Goal: Obtain resource: Obtain resource

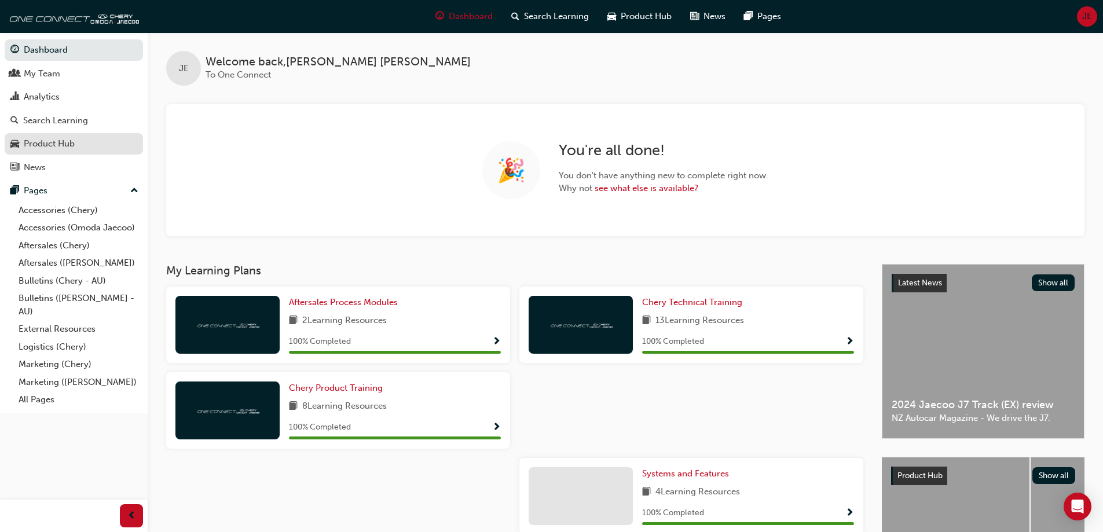
click at [38, 140] on div "Product Hub" at bounding box center [49, 143] width 51 height 13
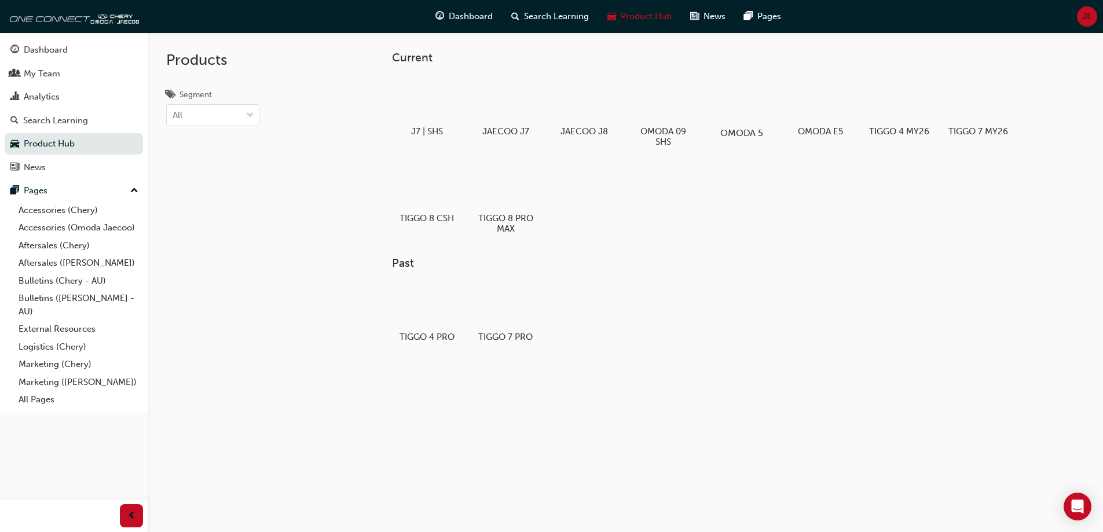
click at [727, 112] on div at bounding box center [741, 99] width 64 height 46
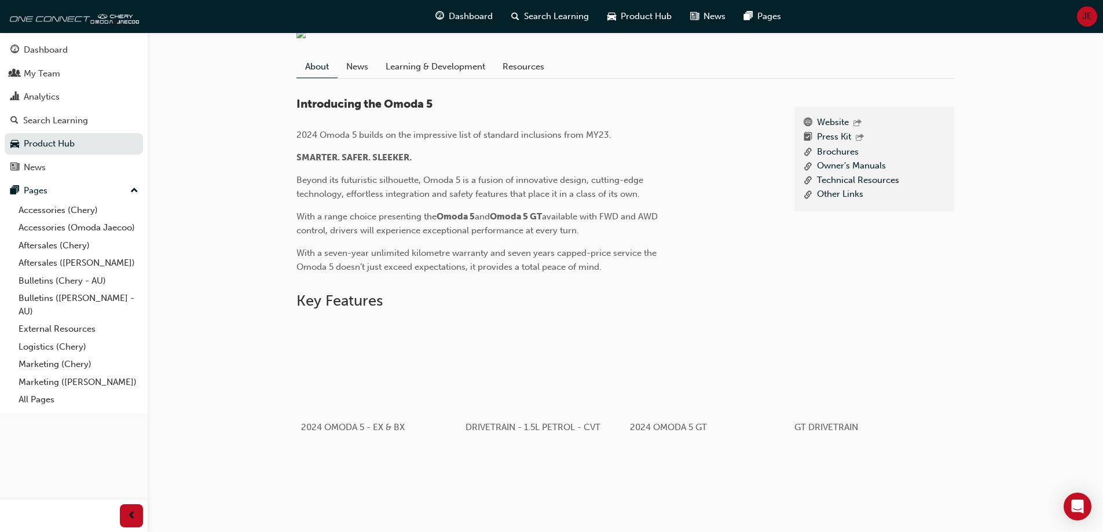
scroll to position [289, 0]
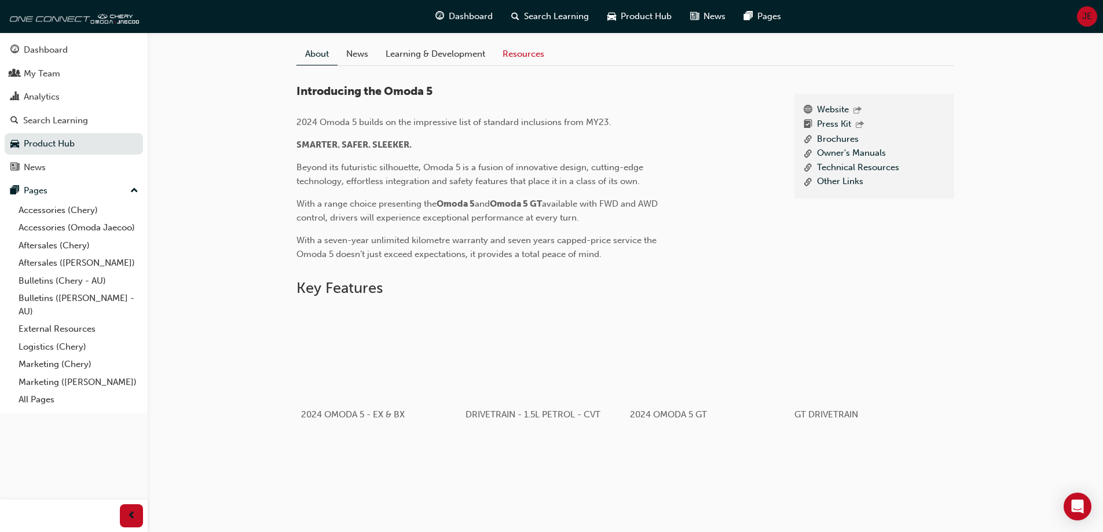
click at [531, 65] on link "Resources" at bounding box center [523, 54] width 59 height 22
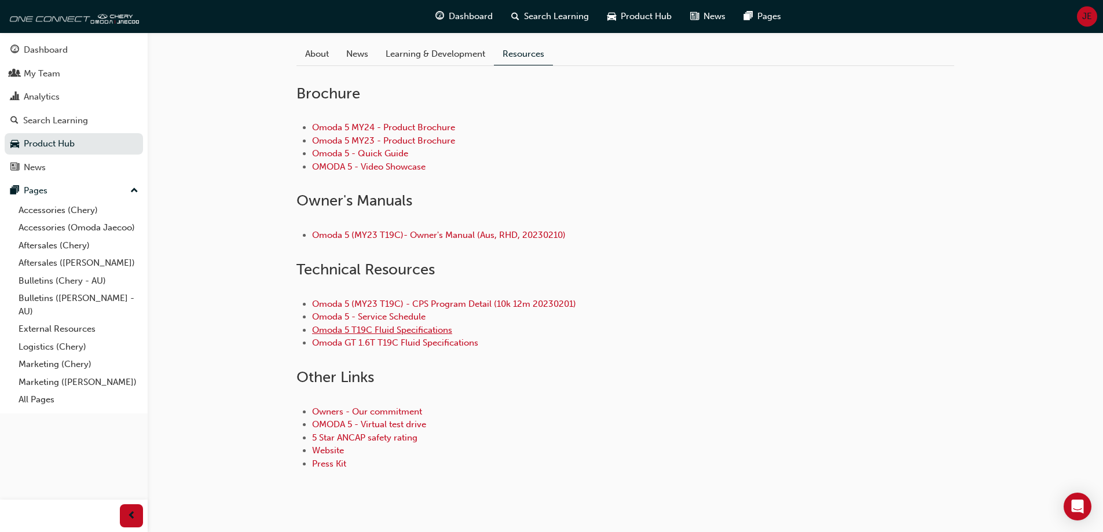
click at [366, 335] on link "Omoda 5 T19C Fluid Specifications" at bounding box center [382, 330] width 140 height 10
click at [376, 322] on link "Omoda 5 - Service Schedule" at bounding box center [368, 316] width 113 height 10
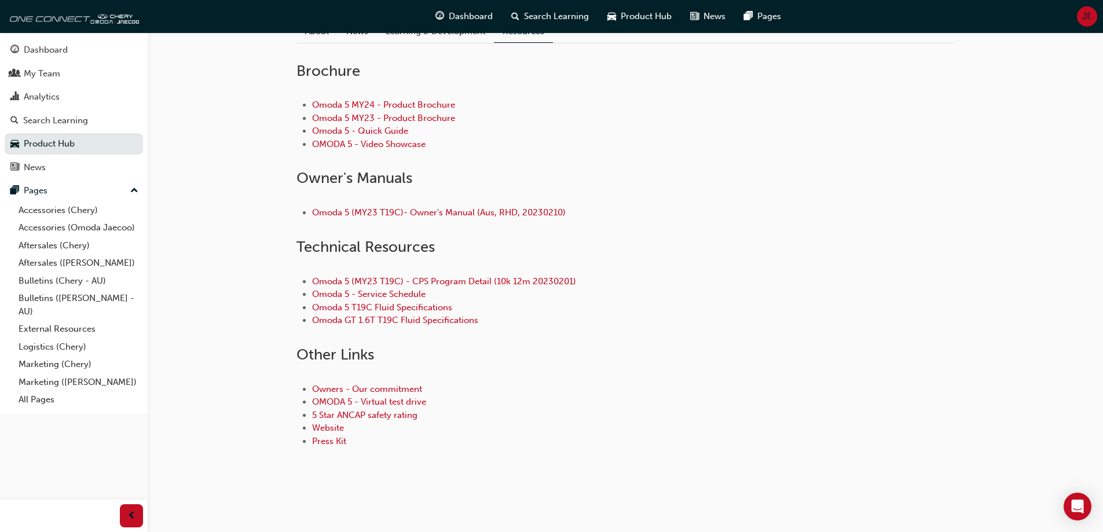
scroll to position [326, 0]
click at [386, 307] on link "Omoda 5 T19C Fluid Specifications" at bounding box center [382, 307] width 140 height 10
